Goal: Go to known website

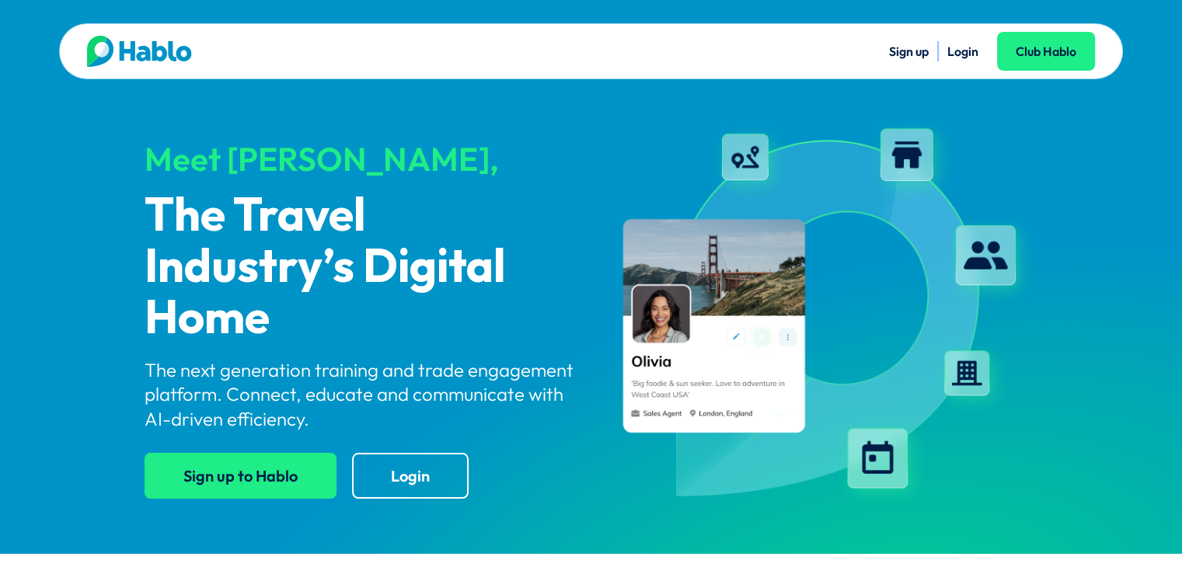
click at [288, 467] on link "Sign up to Hablo" at bounding box center [241, 476] width 192 height 46
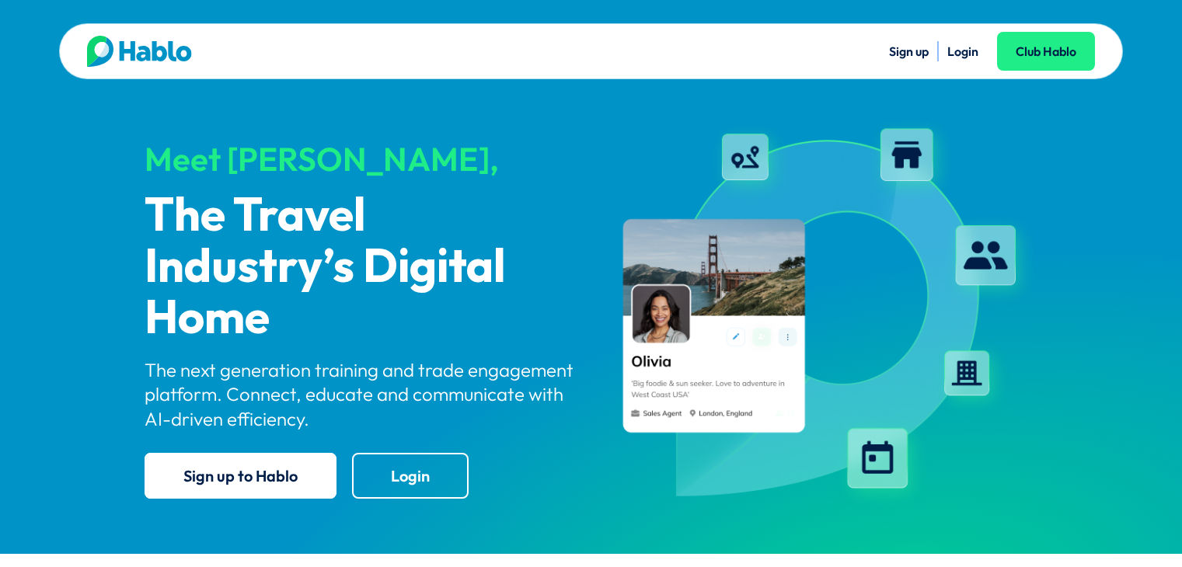
scroll to position [5, 0]
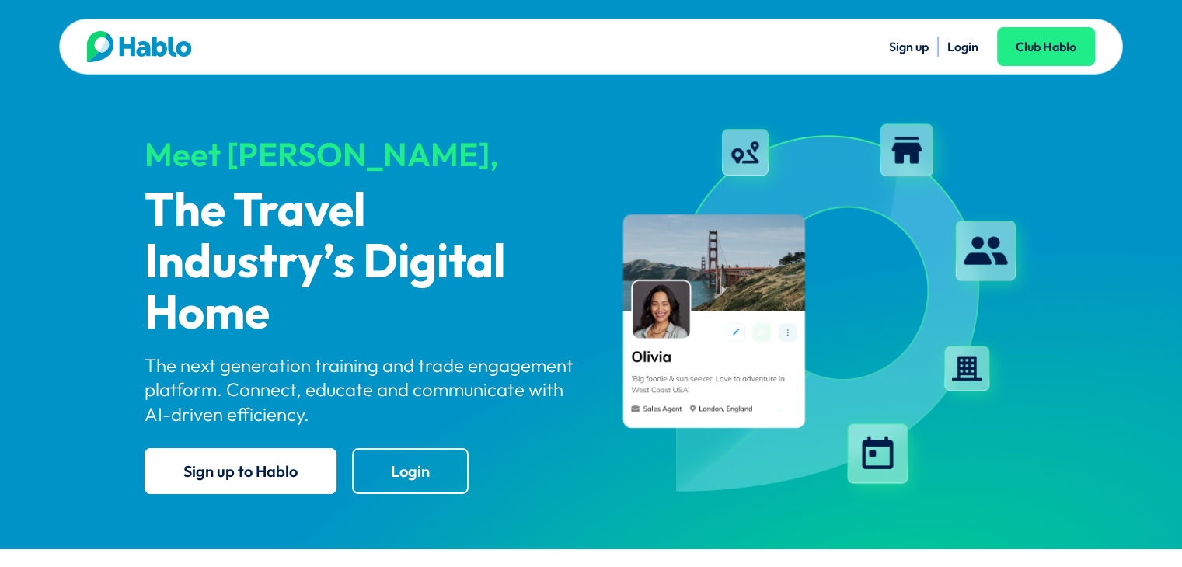
click at [963, 44] on link "Login" at bounding box center [962, 47] width 31 height 16
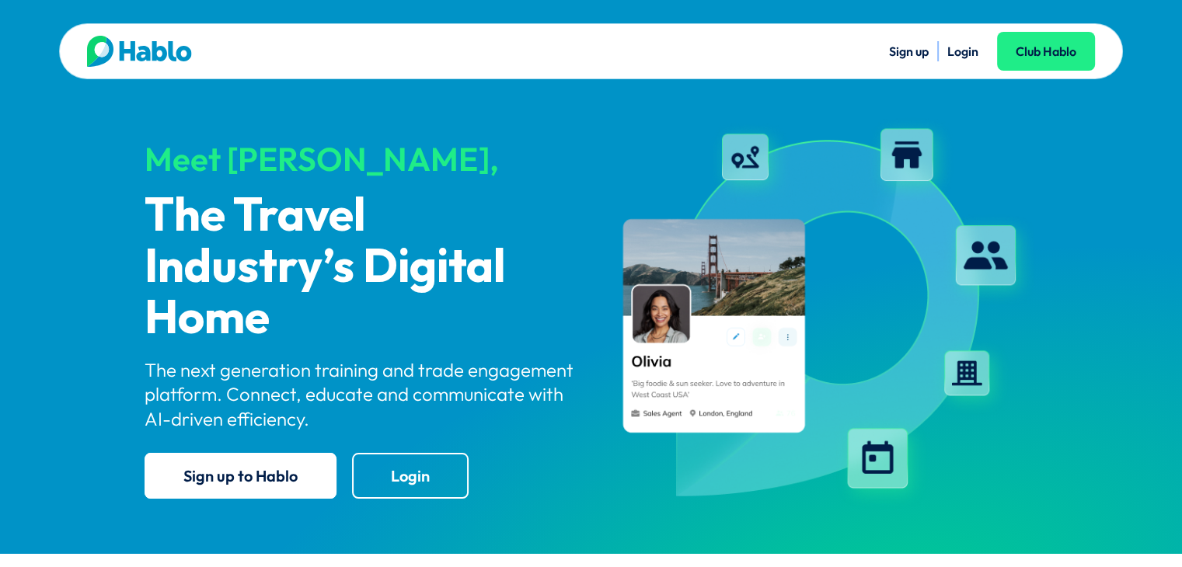
click at [972, 50] on link "Login" at bounding box center [962, 52] width 31 height 16
